Goal: Entertainment & Leisure: Consume media (video, audio)

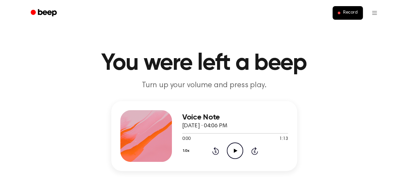
click at [234, 149] on icon at bounding box center [236, 150] width 4 height 4
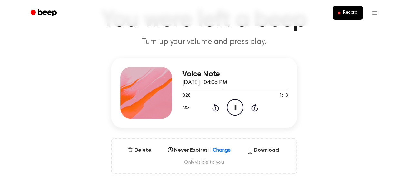
scroll to position [45, 0]
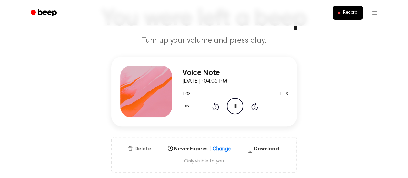
click at [141, 149] on button "Delete" at bounding box center [139, 149] width 28 height 8
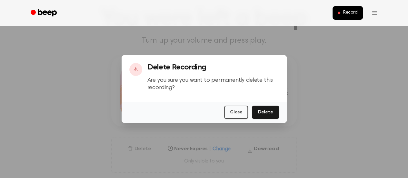
click at [141, 149] on div at bounding box center [204, 89] width 408 height 178
click at [271, 110] on button "Delete" at bounding box center [265, 111] width 27 height 13
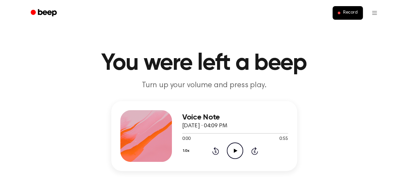
click at [231, 153] on icon "Play Audio" at bounding box center [235, 150] width 16 height 16
click at [234, 148] on icon "Play Audio" at bounding box center [235, 150] width 16 height 16
click at [231, 149] on icon "Play Audio" at bounding box center [235, 150] width 16 height 16
